Goal: Find specific page/section: Find specific page/section

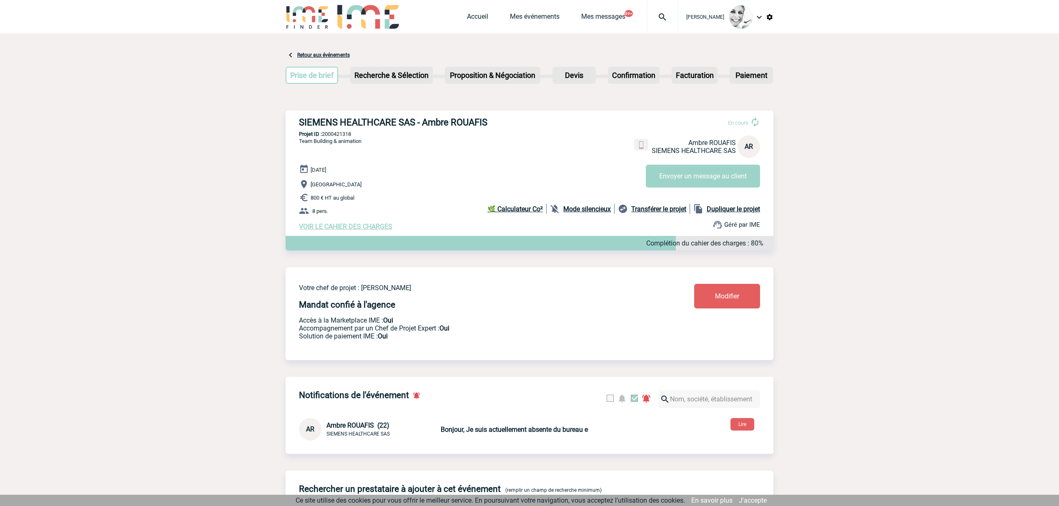
click at [670, 16] on img at bounding box center [663, 17] width 30 height 10
type input "2000421816"
select select "21317"
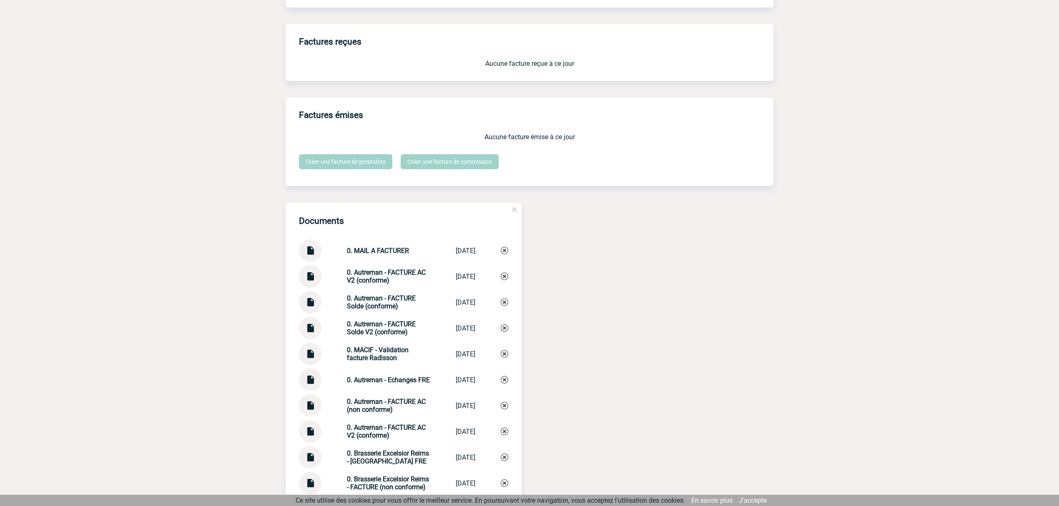
scroll to position [1192, 0]
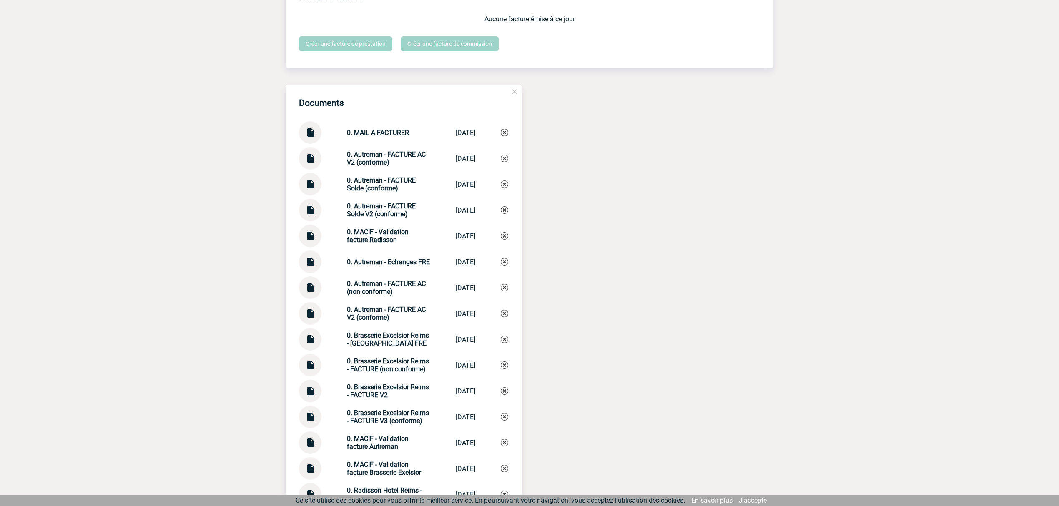
scroll to position [1248, 0]
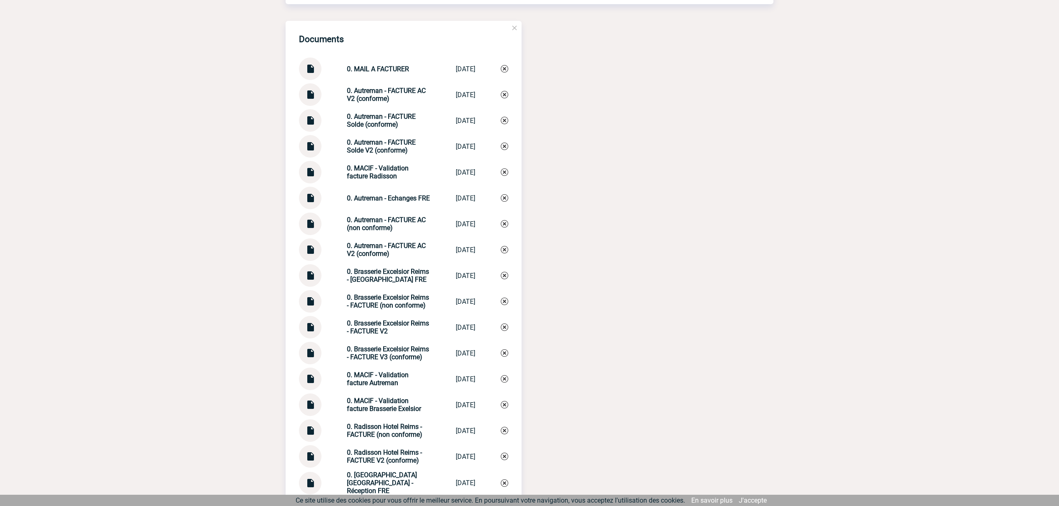
scroll to position [1349, 0]
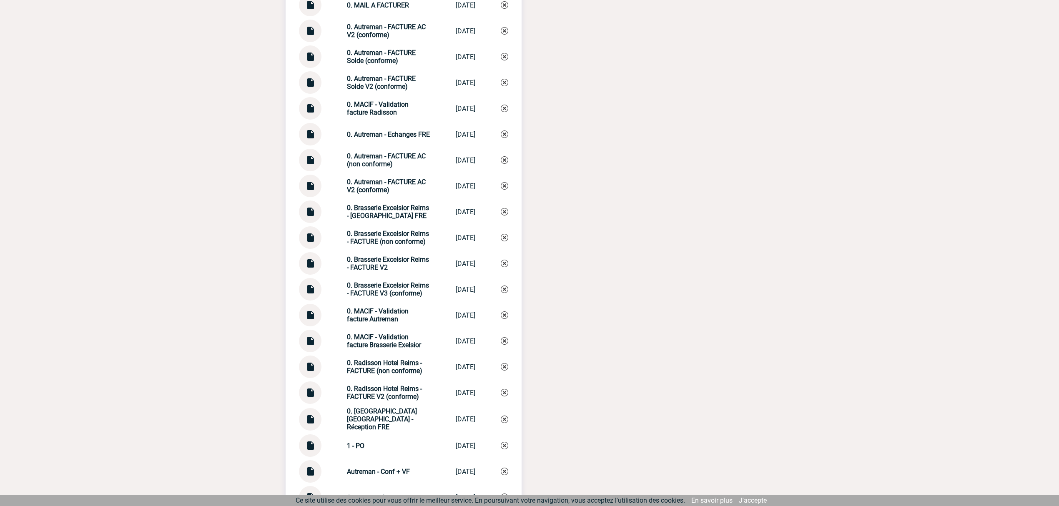
click at [309, 289] on img at bounding box center [310, 286] width 11 height 16
click at [309, 209] on img at bounding box center [310, 209] width 11 height 16
